Goal: Task Accomplishment & Management: Manage account settings

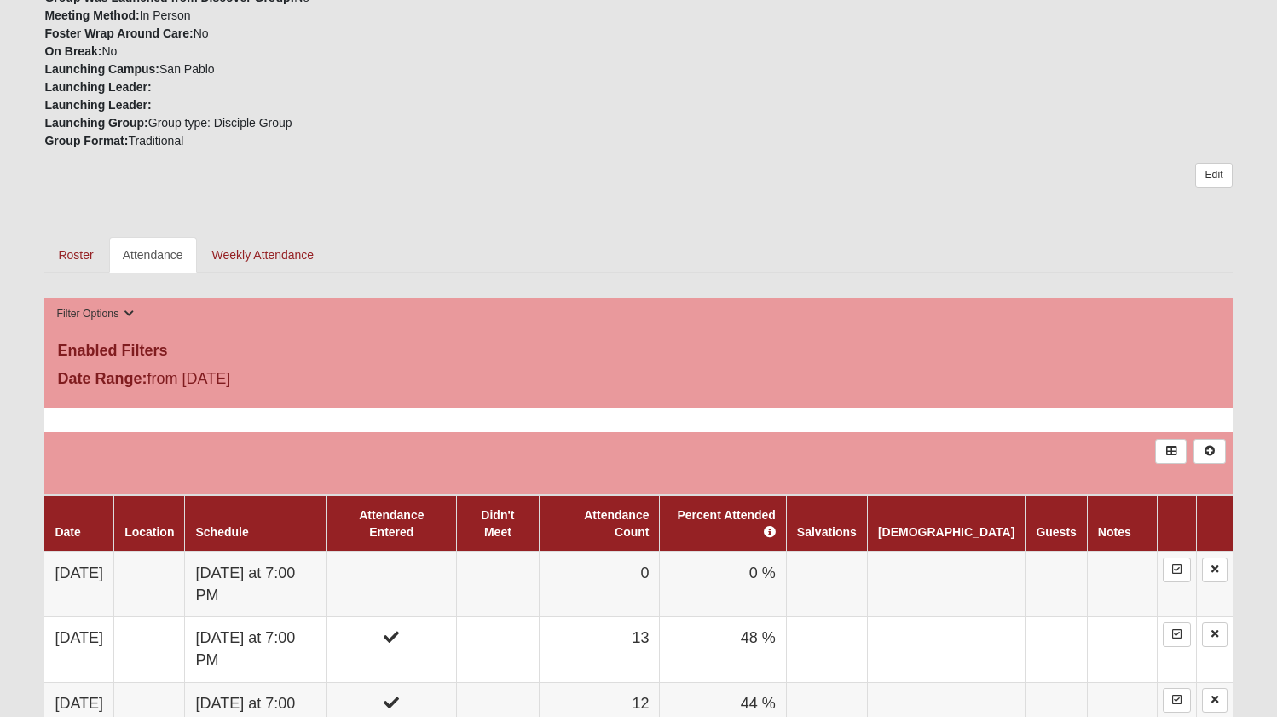
scroll to position [699, 0]
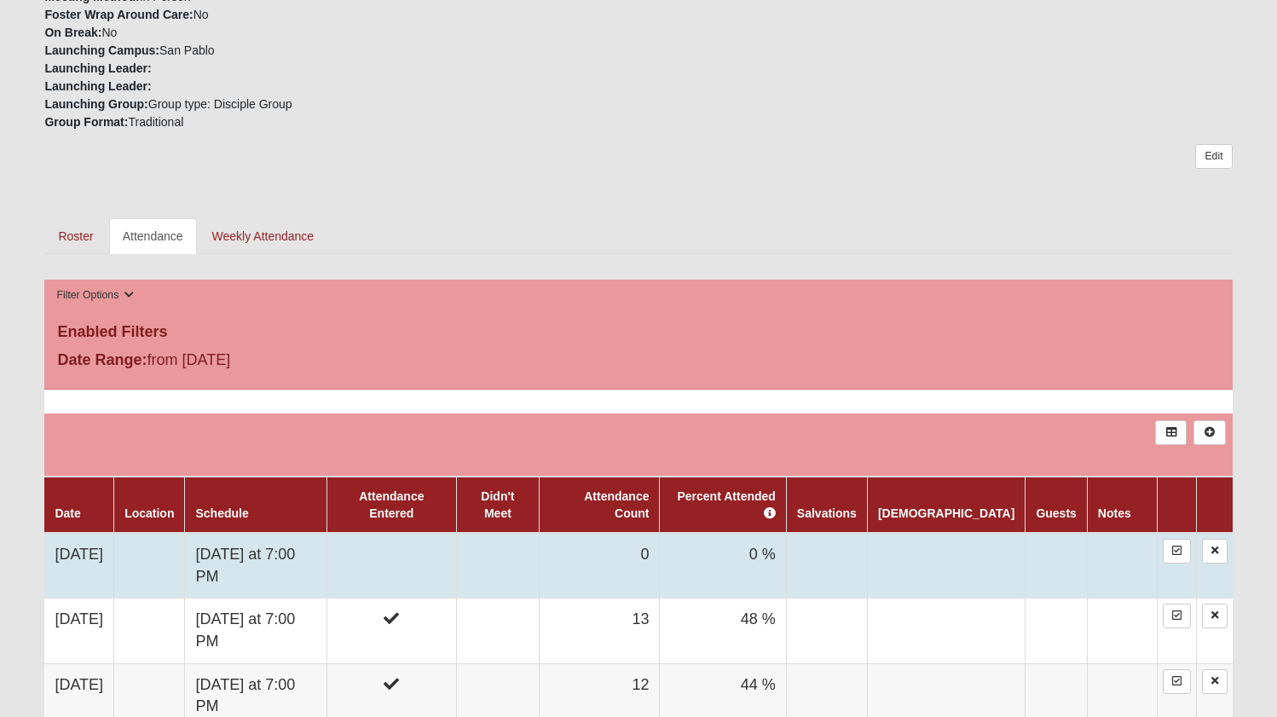
click at [413, 548] on td at bounding box center [391, 566] width 130 height 66
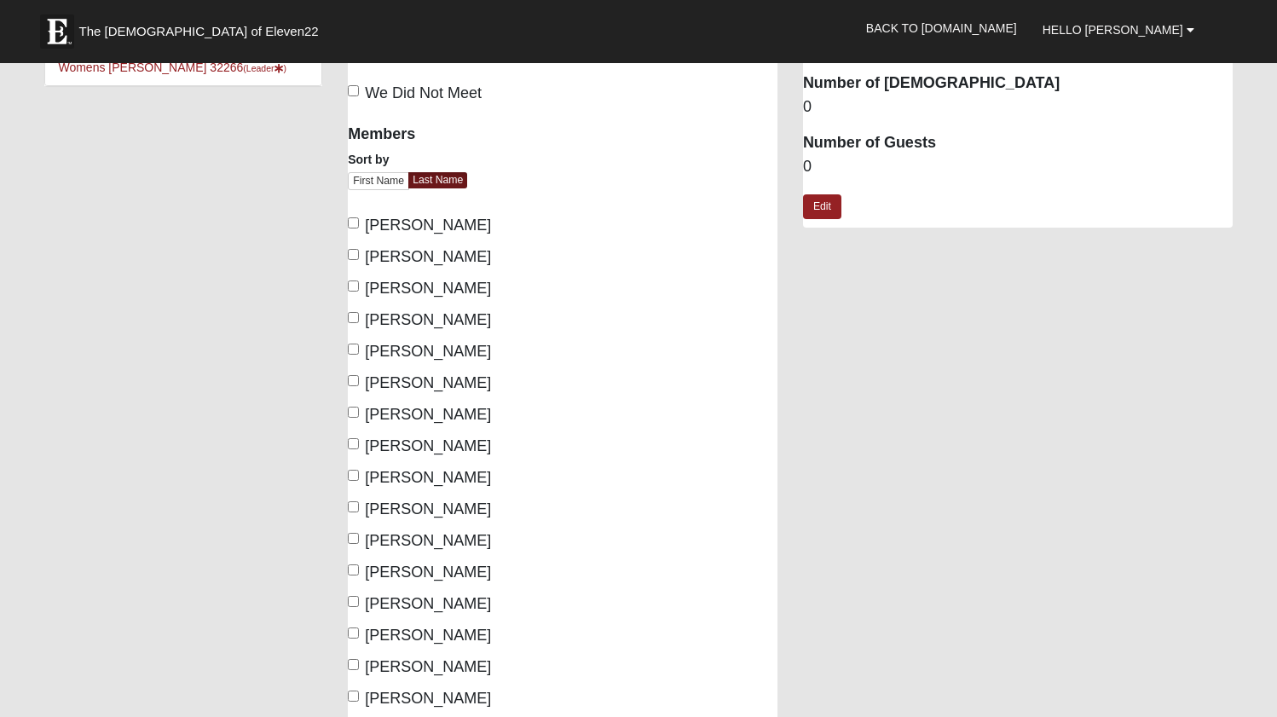
scroll to position [61, 0]
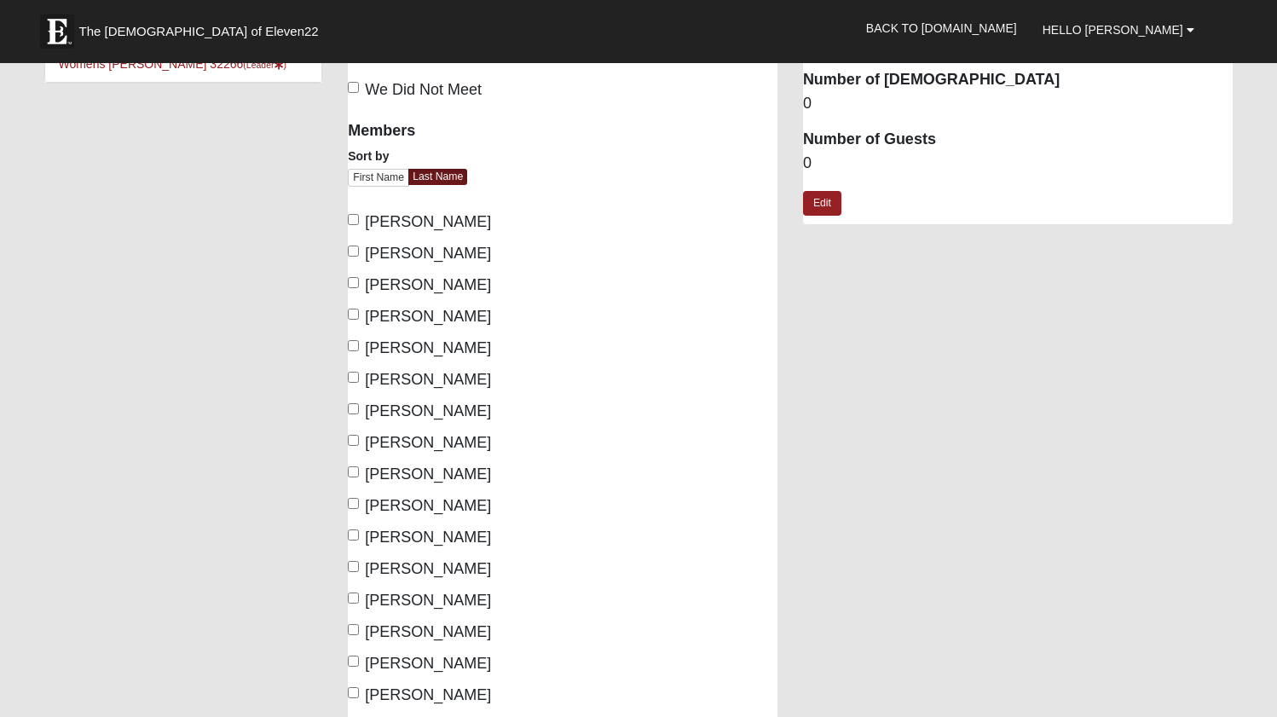
click at [354, 441] on input "[PERSON_NAME]" at bounding box center [353, 440] width 11 height 11
checkbox input "true"
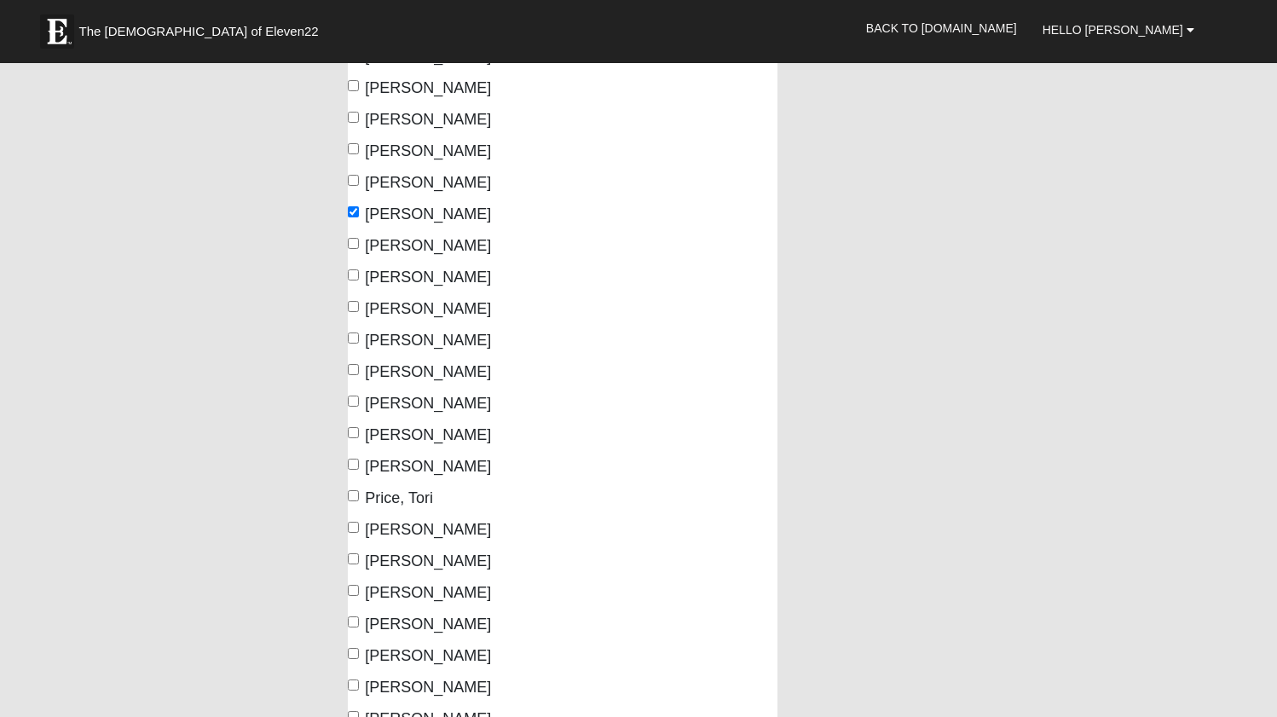
scroll to position [291, 0]
click at [355, 620] on input "[PERSON_NAME]" at bounding box center [353, 620] width 11 height 11
checkbox input "true"
click at [351, 366] on input "[PERSON_NAME]" at bounding box center [353, 367] width 11 height 11
checkbox input "true"
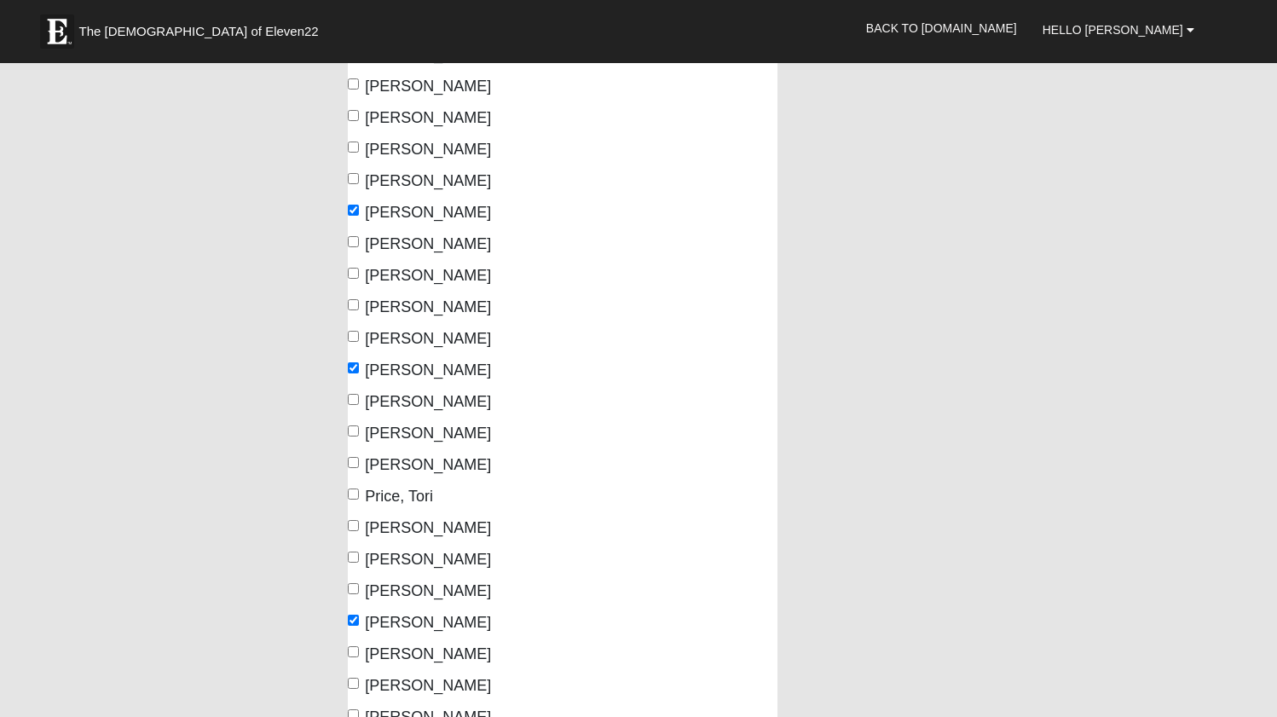
click at [354, 651] on input "Rumple, Rachel" at bounding box center [353, 651] width 11 height 11
checkbox input "true"
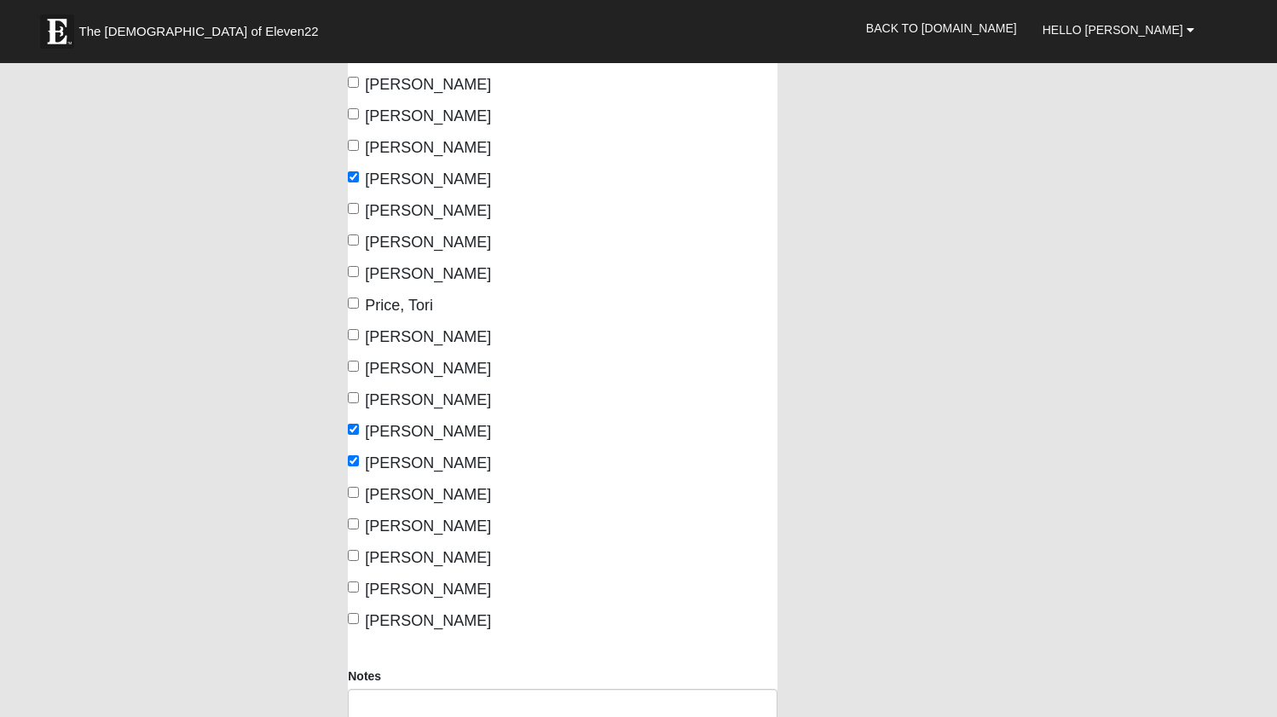
scroll to position [473, 0]
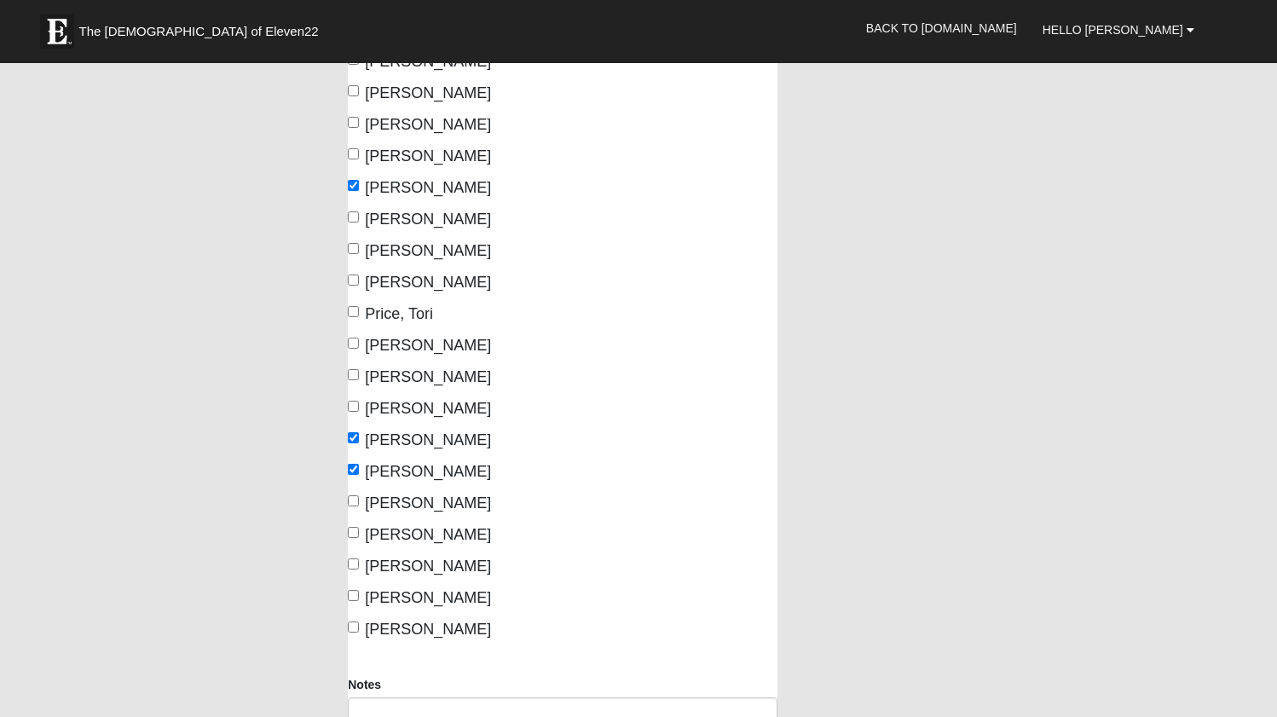
click at [353, 595] on input "Waterman, Jackie" at bounding box center [353, 595] width 11 height 11
checkbox input "true"
click at [353, 560] on input "Warnken, Abbie" at bounding box center [353, 563] width 11 height 11
checkbox input "true"
click at [352, 309] on input "Price, Tori" at bounding box center [353, 311] width 11 height 11
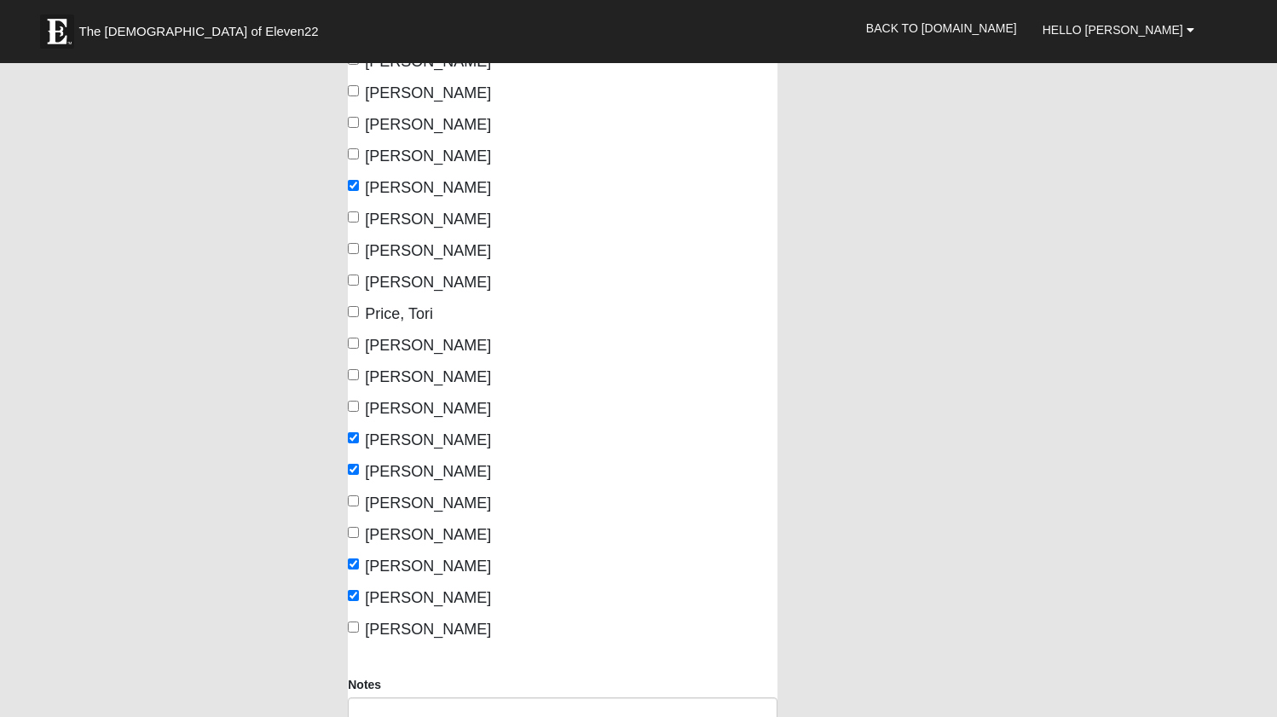
checkbox input "true"
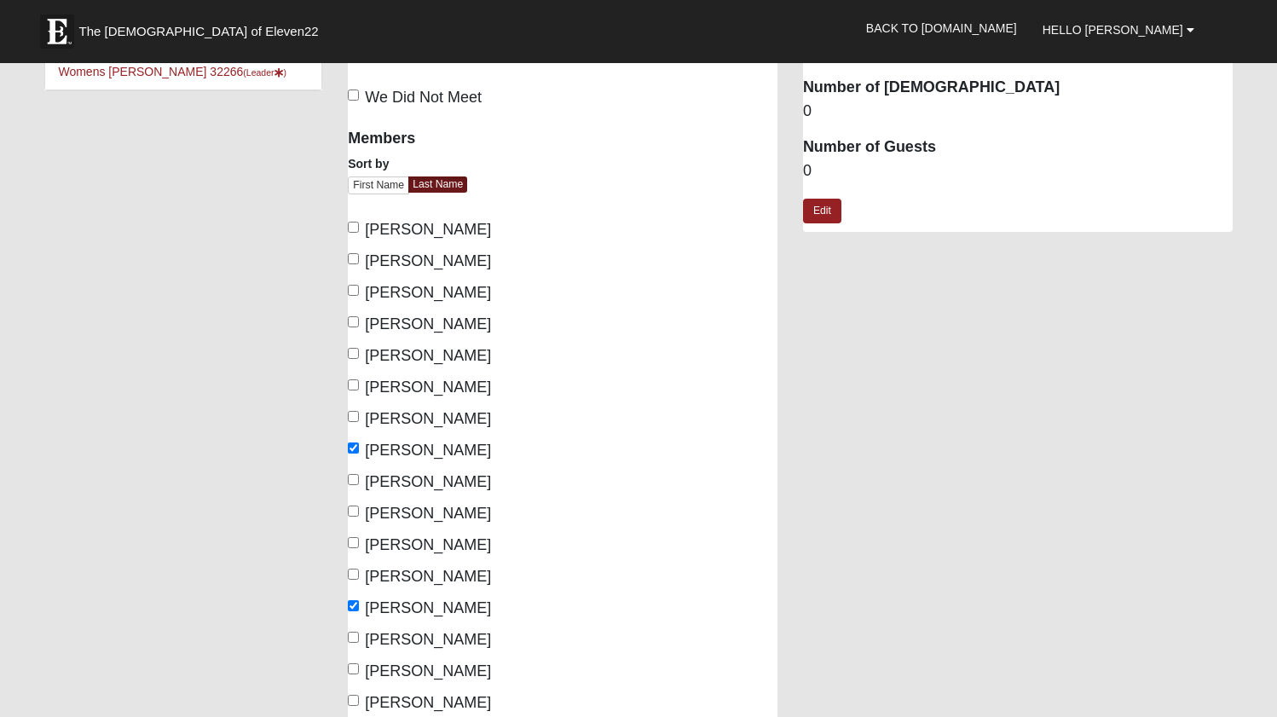
scroll to position [49, 0]
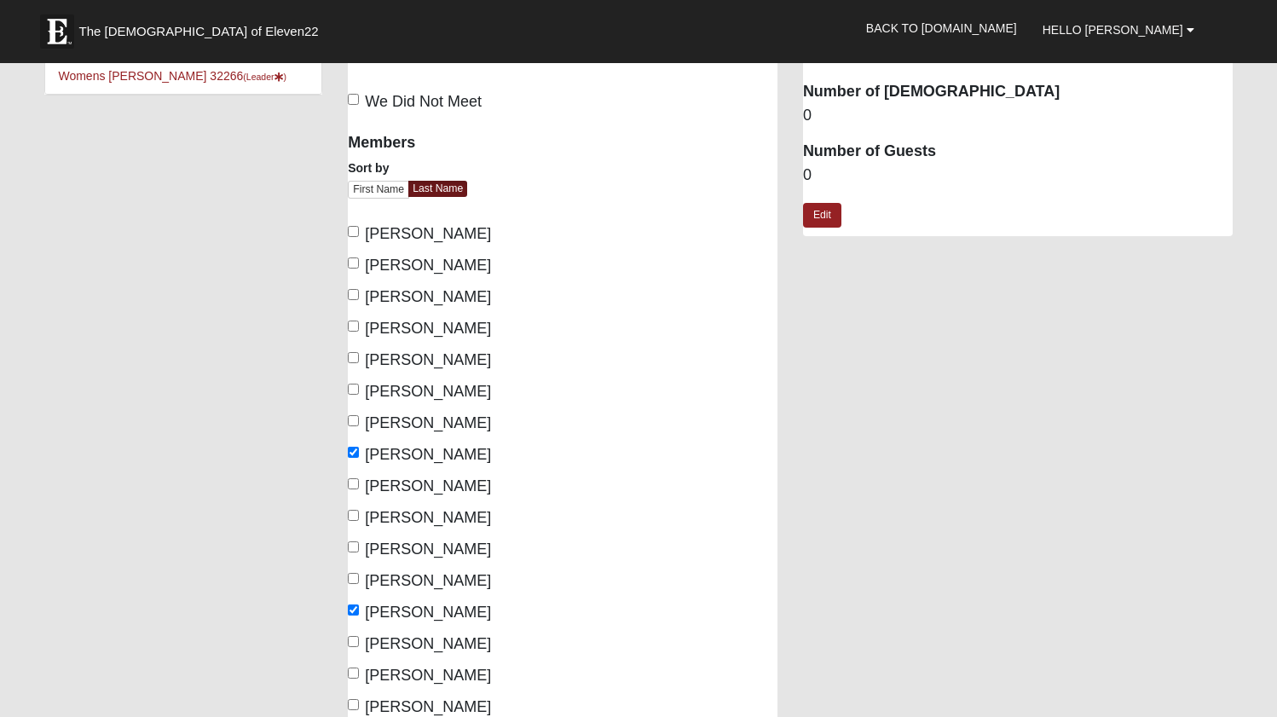
click at [355, 389] on input "Debove, Marion" at bounding box center [353, 389] width 11 height 11
checkbox input "true"
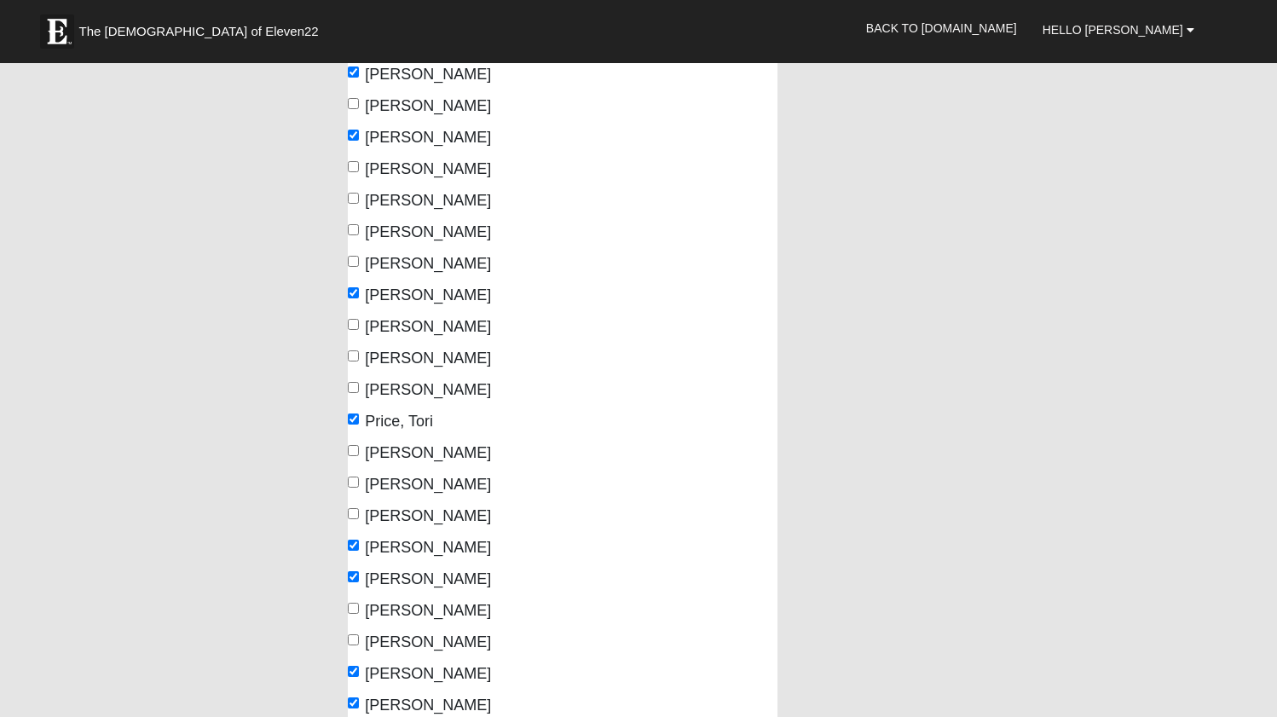
scroll to position [361, 0]
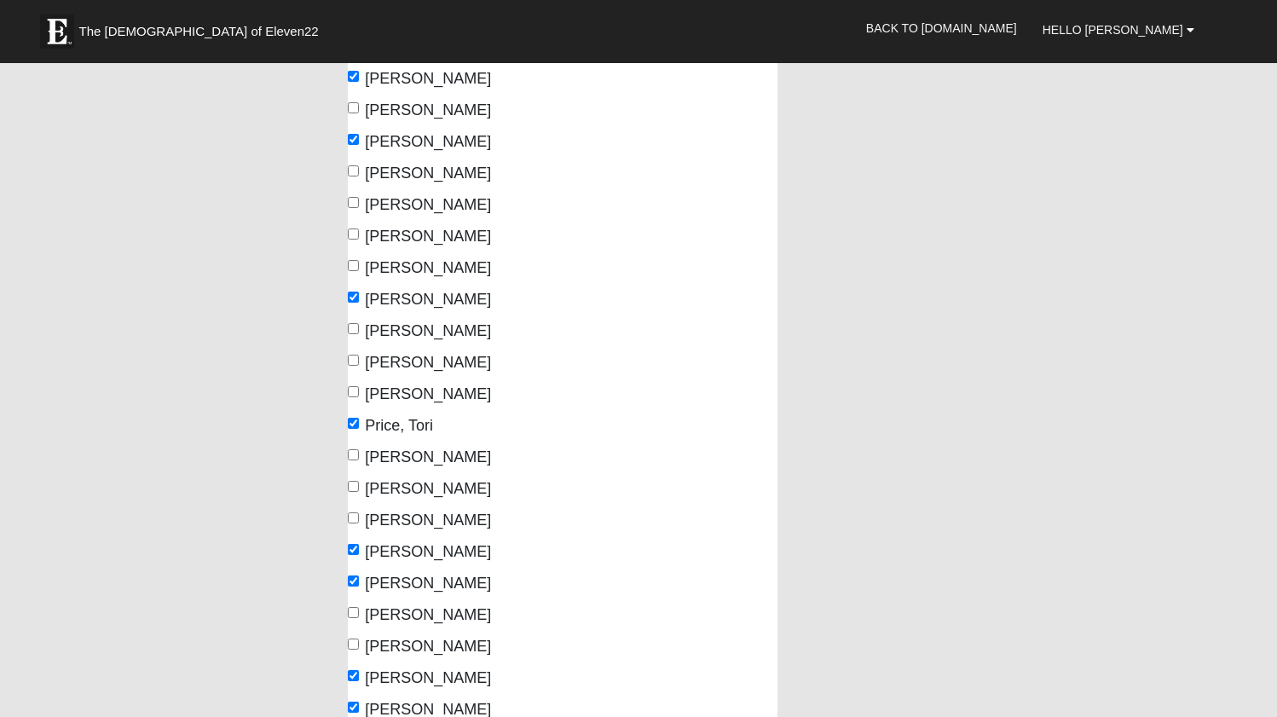
click at [355, 264] on input "Jumber, Rhonda" at bounding box center [353, 265] width 11 height 11
checkbox input "true"
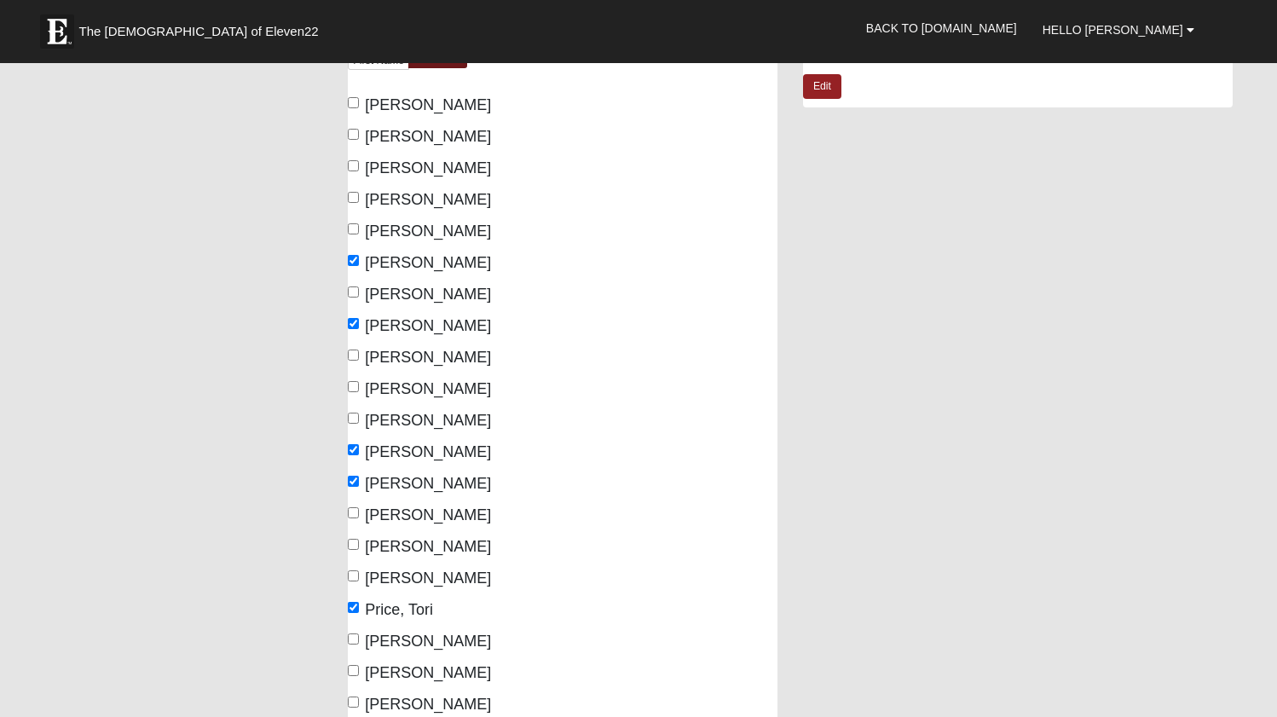
scroll to position [131, 0]
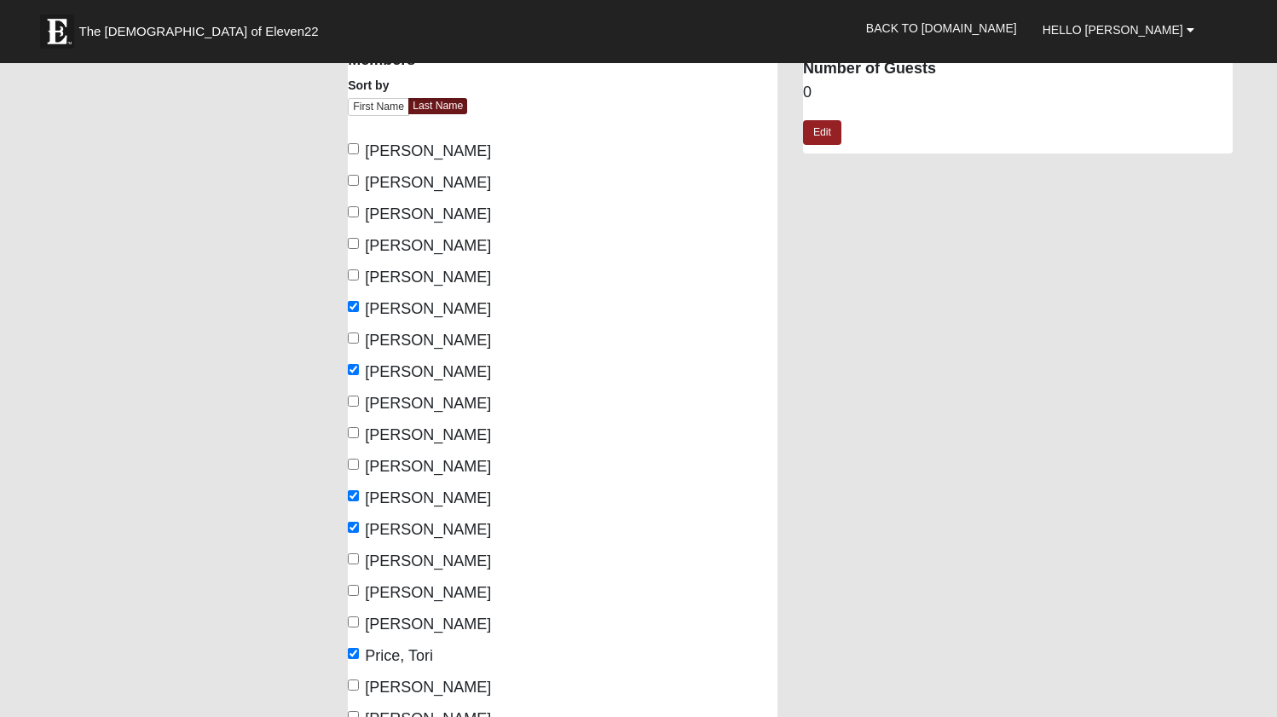
click at [354, 241] on input "Brown, Mary" at bounding box center [353, 243] width 11 height 11
checkbox input "true"
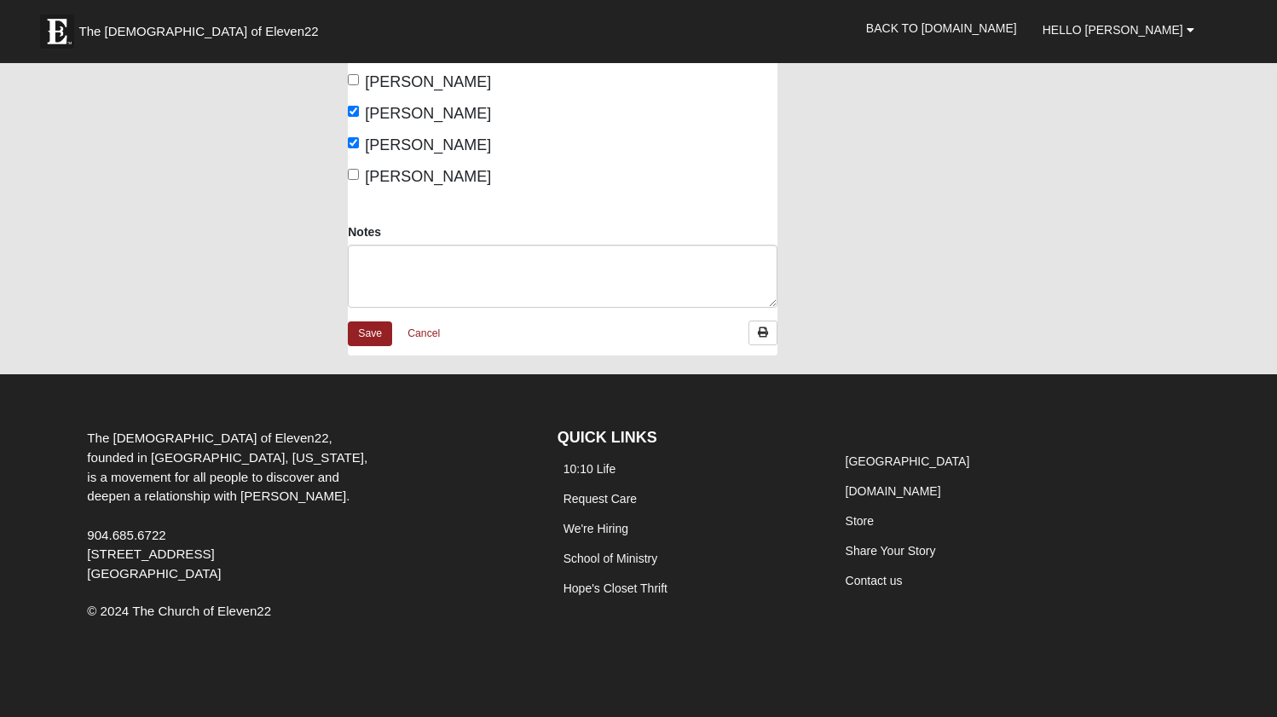
scroll to position [925, 0]
click at [373, 330] on link "Save" at bounding box center [370, 334] width 44 height 25
